Goal: Transaction & Acquisition: Purchase product/service

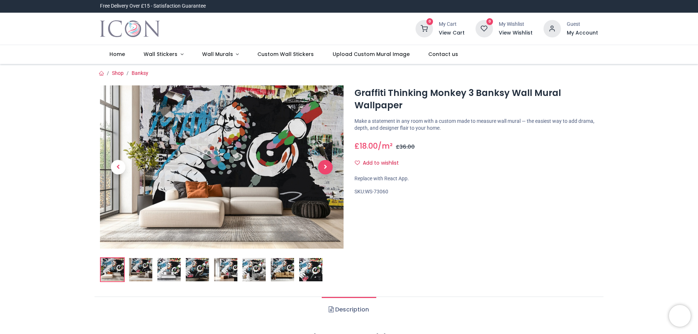
click at [323, 167] on span "Next" at bounding box center [325, 167] width 15 height 15
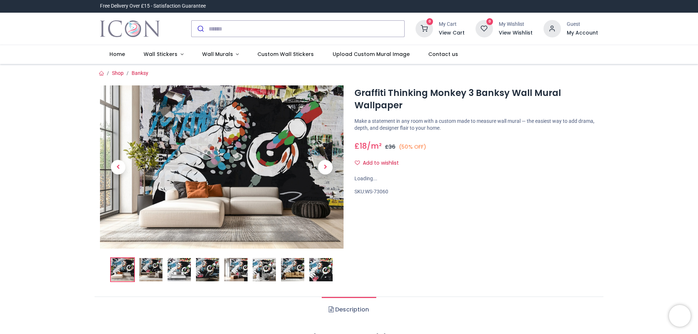
click at [324, 167] on span "Next" at bounding box center [325, 167] width 15 height 15
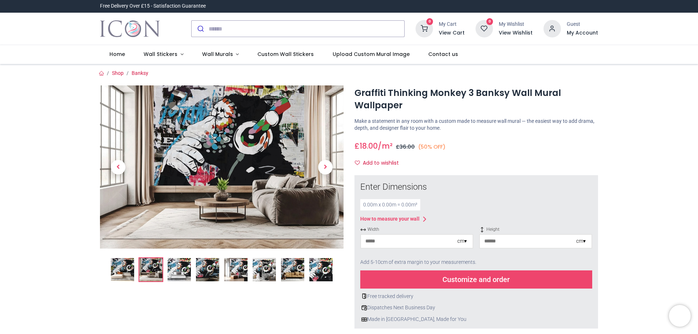
click at [324, 167] on span "Next" at bounding box center [325, 167] width 15 height 15
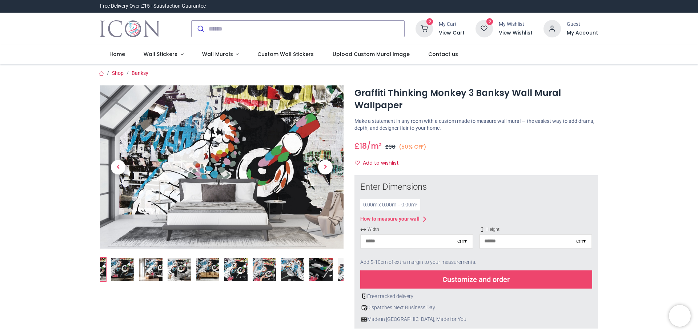
click at [451, 241] on input "number" at bounding box center [409, 241] width 96 height 13
type input "***"
click at [522, 241] on input "number" at bounding box center [528, 241] width 96 height 13
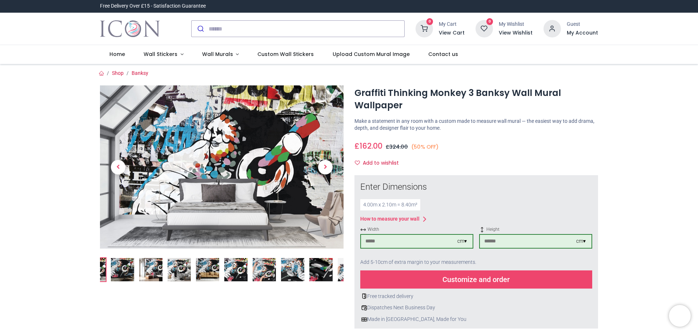
type input "***"
click at [480, 278] on div "Customize and order" at bounding box center [476, 279] width 232 height 18
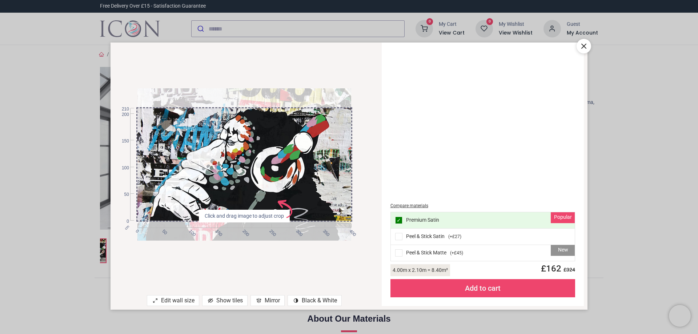
click at [450, 252] on div "New Peel & Stick Matte ( +£45 )" at bounding box center [483, 253] width 184 height 16
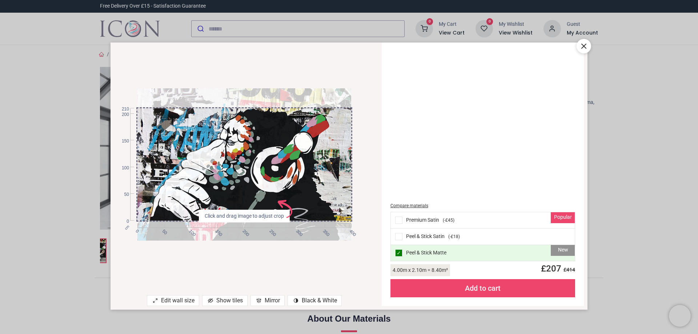
click at [170, 299] on div "Edit wall size" at bounding box center [173, 300] width 52 height 11
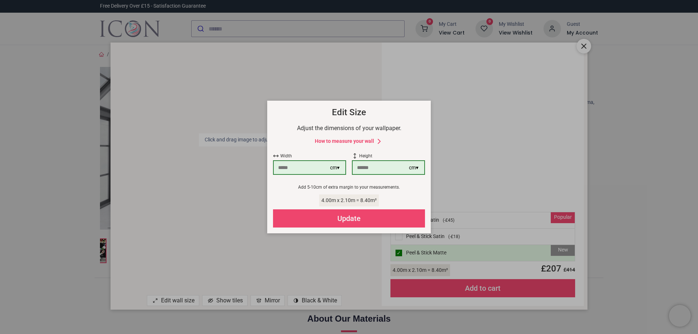
drag, startPoint x: 290, startPoint y: 168, endPoint x: 257, endPoint y: 167, distance: 32.7
click at [257, 167] on div "× How to Measure Your Wall Standard Wall Measure from edge to edge at the wides…" at bounding box center [349, 167] width 698 height 334
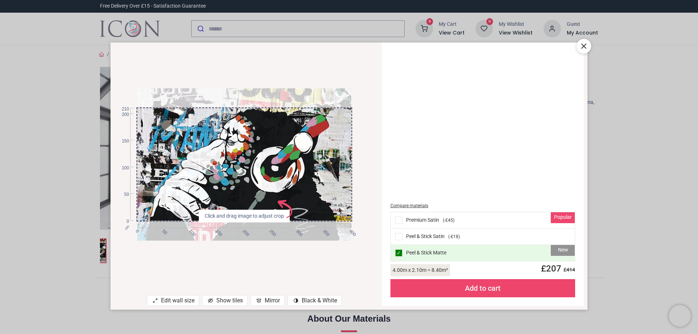
click at [171, 298] on div "Edit wall size" at bounding box center [173, 300] width 52 height 11
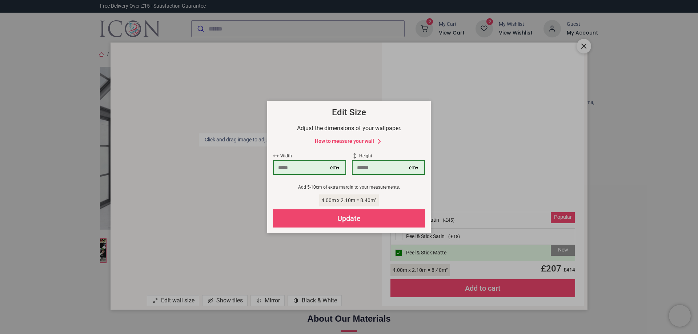
drag, startPoint x: 291, startPoint y: 168, endPoint x: 268, endPoint y: 166, distance: 23.3
click at [268, 166] on div "Edit Size Adjust the dimensions of your wallpaper. How to measure your wall Wid…" at bounding box center [349, 167] width 164 height 133
type input "***"
click at [372, 217] on div "Update" at bounding box center [349, 218] width 152 height 18
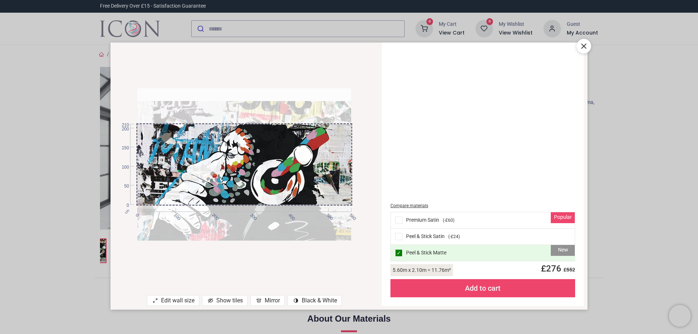
drag, startPoint x: 253, startPoint y: 157, endPoint x: 279, endPoint y: 170, distance: 28.4
click at [279, 170] on div at bounding box center [244, 177] width 214 height 153
click at [582, 47] on icon at bounding box center [583, 46] width 9 height 9
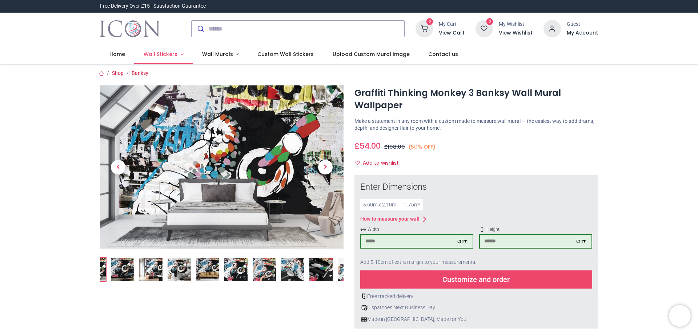
click at [164, 52] on span "Wall Stickers" at bounding box center [161, 54] width 34 height 7
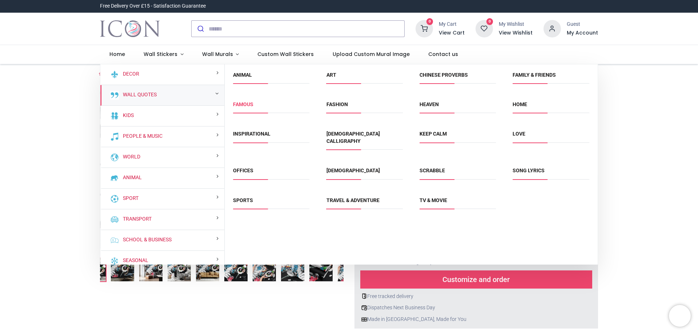
click at [250, 106] on link "Famous" at bounding box center [243, 104] width 20 height 6
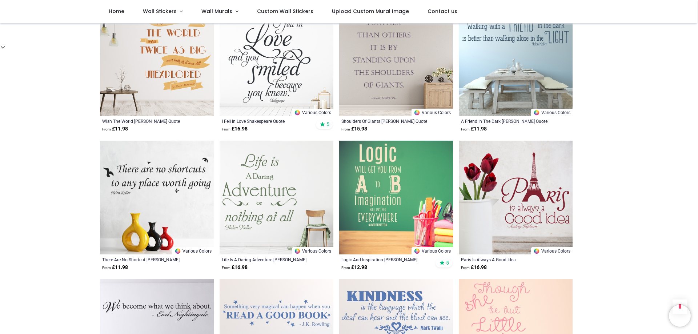
scroll to position [582, 0]
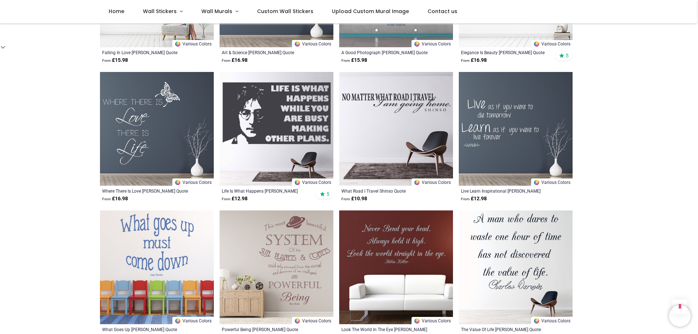
scroll to position [1345, 0]
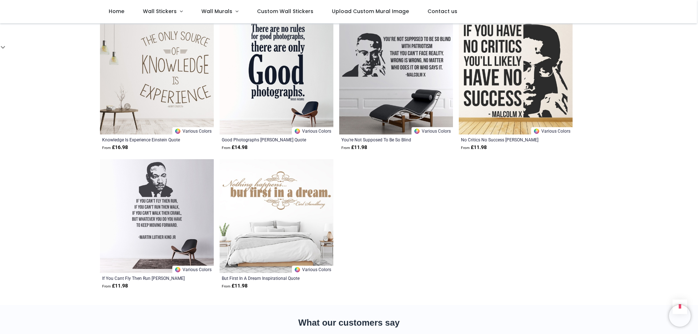
scroll to position [2369, 0]
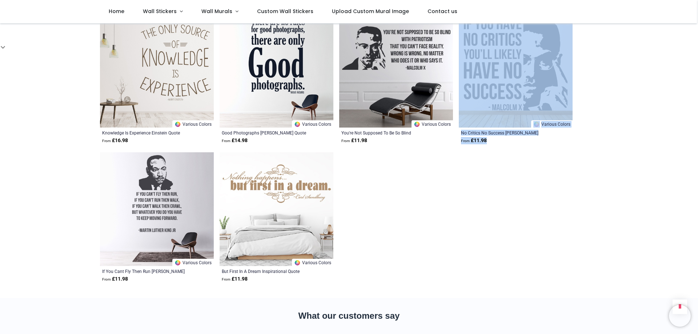
drag, startPoint x: 696, startPoint y: 287, endPoint x: 697, endPoint y: 105, distance: 181.7
click at [697, 105] on div "Login • Register Home Wall Stickers" at bounding box center [349, 167] width 698 height 334
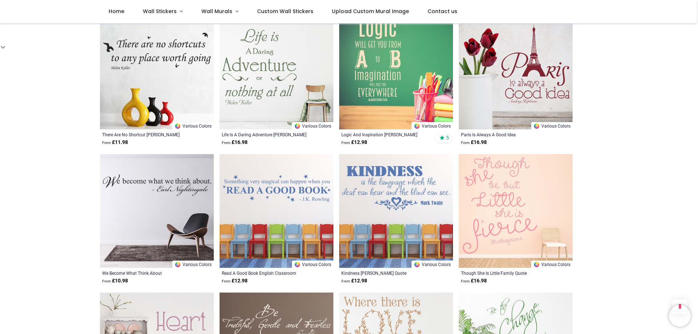
scroll to position [710, 0]
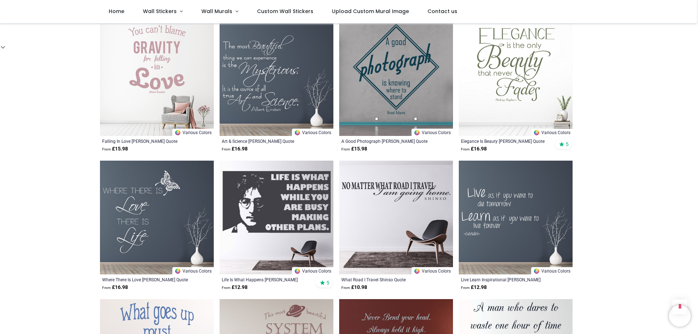
scroll to position [1255, 0]
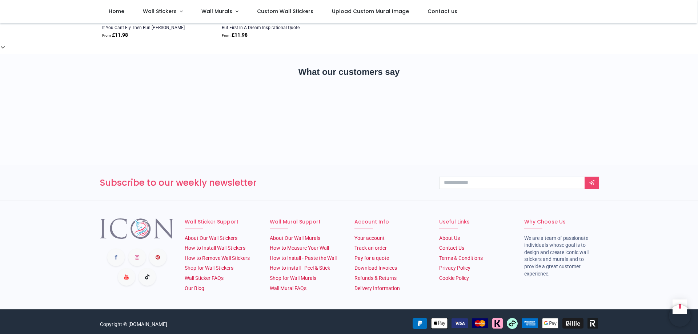
scroll to position [2322, 0]
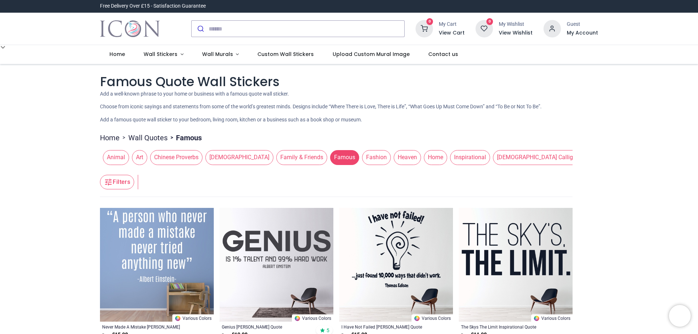
click at [137, 158] on span "Art" at bounding box center [139, 157] width 15 height 15
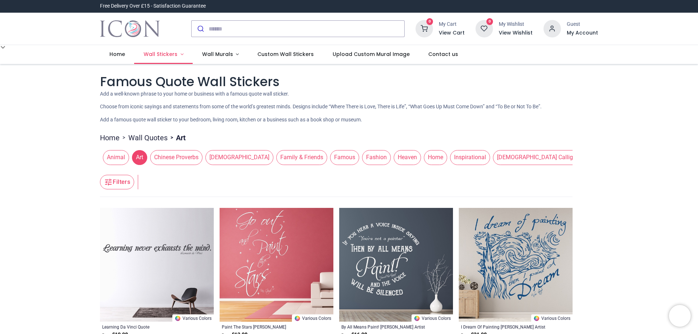
click at [160, 52] on span "Wall Stickers" at bounding box center [161, 54] width 34 height 7
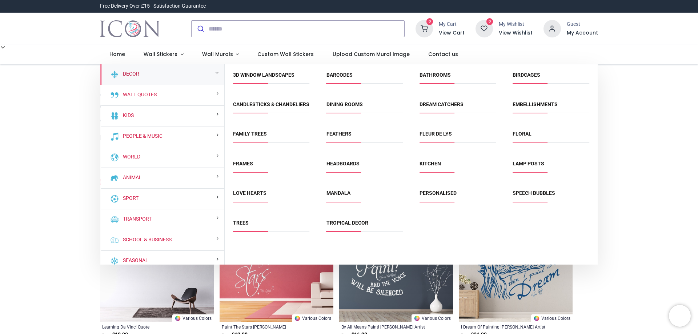
click at [132, 72] on link "Decor" at bounding box center [129, 74] width 19 height 7
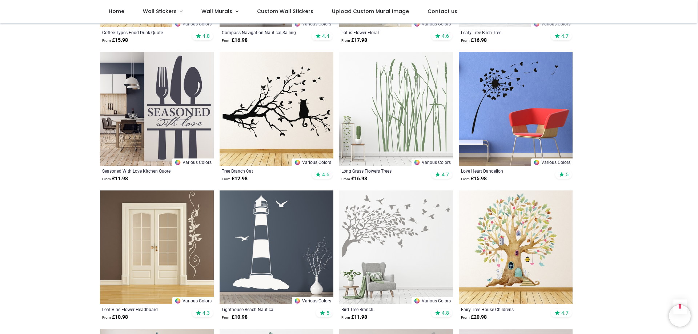
scroll to position [618, 0]
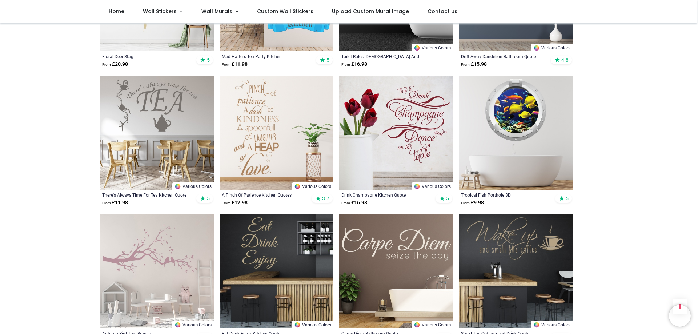
scroll to position [1490, 0]
